Goal: Task Accomplishment & Management: Manage account settings

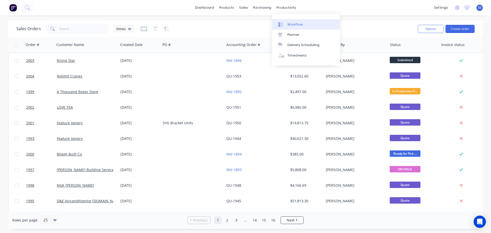
click at [297, 21] on link "Workflow" at bounding box center [306, 24] width 68 height 10
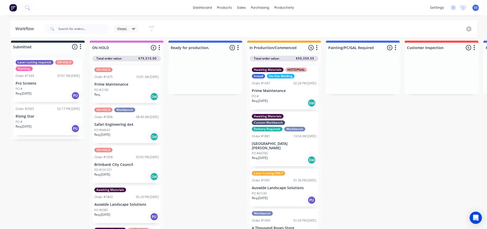
scroll to position [7, 0]
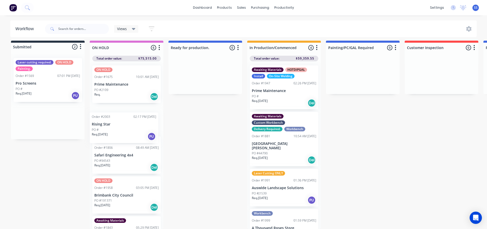
drag, startPoint x: 65, startPoint y: 118, endPoint x: 140, endPoint y: 126, distance: 75.6
click at [140, 126] on div "Submitted 2 Status colour #273444 hex #273444 Save Cancel Summaries Total order…" at bounding box center [459, 135] width 927 height 189
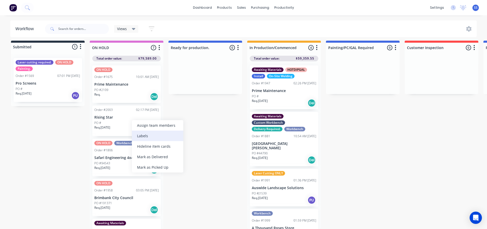
click at [147, 141] on div "Labels" at bounding box center [157, 136] width 51 height 10
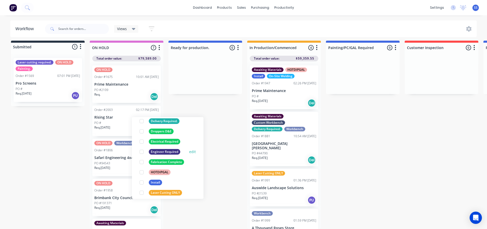
scroll to position [0, 0]
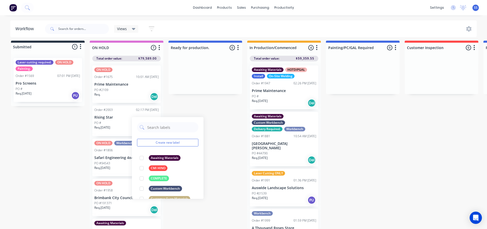
drag, startPoint x: 142, startPoint y: 153, endPoint x: 145, endPoint y: 146, distance: 7.4
click at [143, 153] on div at bounding box center [142, 158] width 10 height 10
click at [186, 105] on div "Submitted 1 Status colour #273444 hex #273444 Save Cancel Summaries Total order…" at bounding box center [459, 135] width 927 height 189
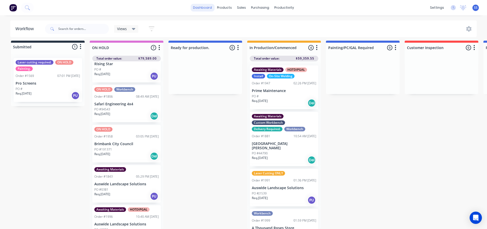
scroll to position [13, 0]
